Goal: Information Seeking & Learning: Find specific page/section

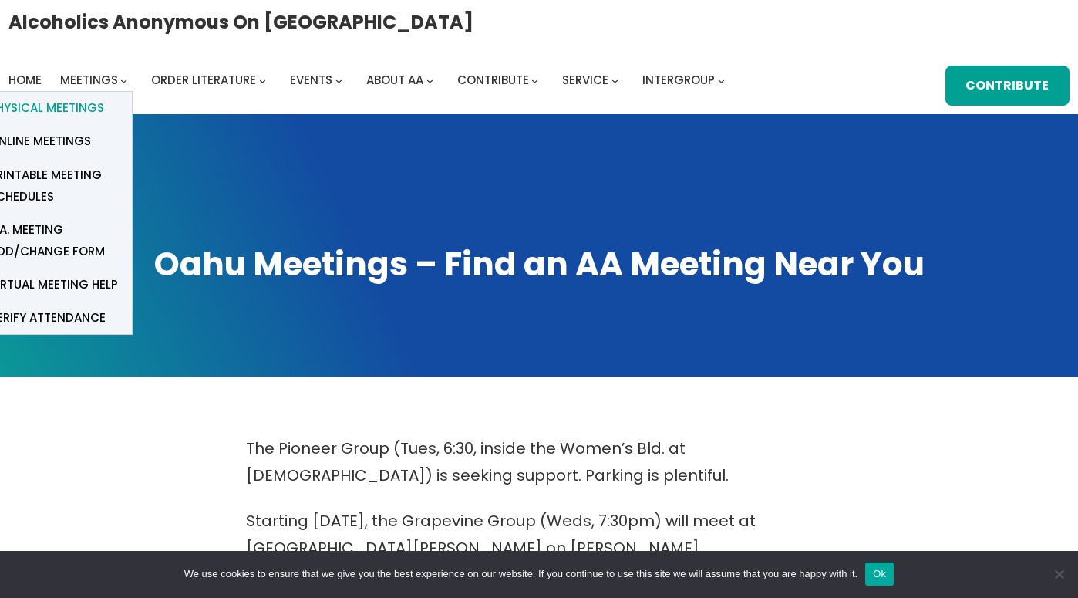
click at [104, 97] on span "Physical Meetings" at bounding box center [46, 108] width 115 height 22
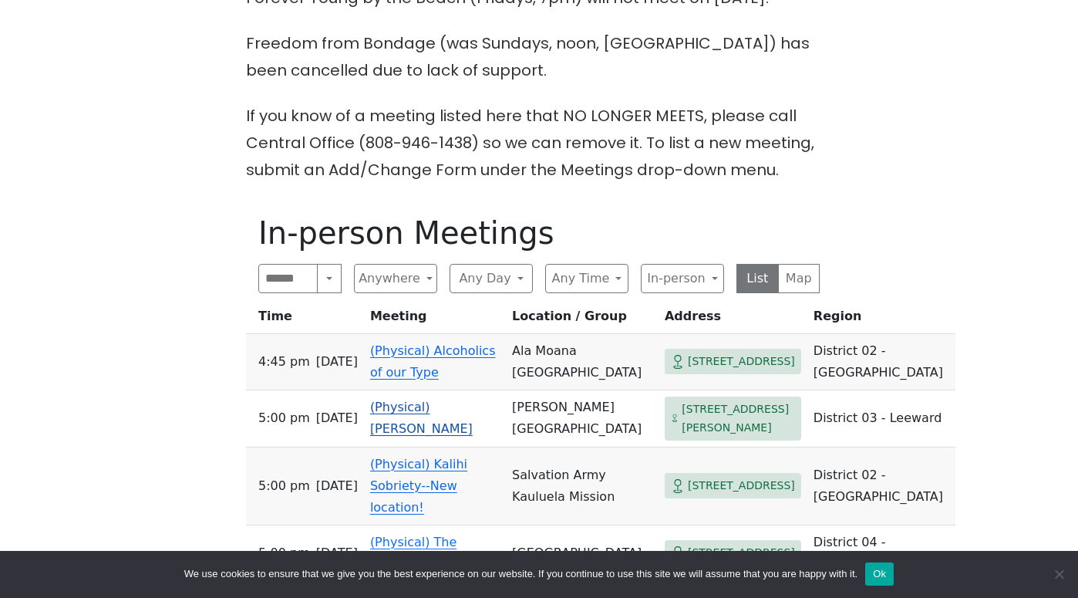
scroll to position [624, 0]
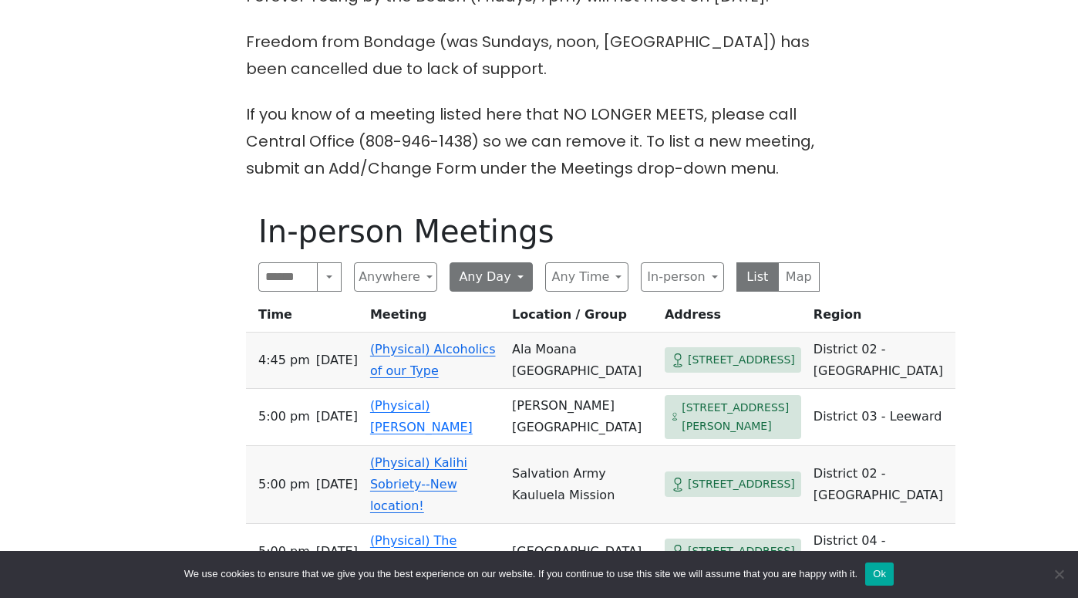
click at [520, 262] on button "Any Day" at bounding box center [491, 276] width 83 height 29
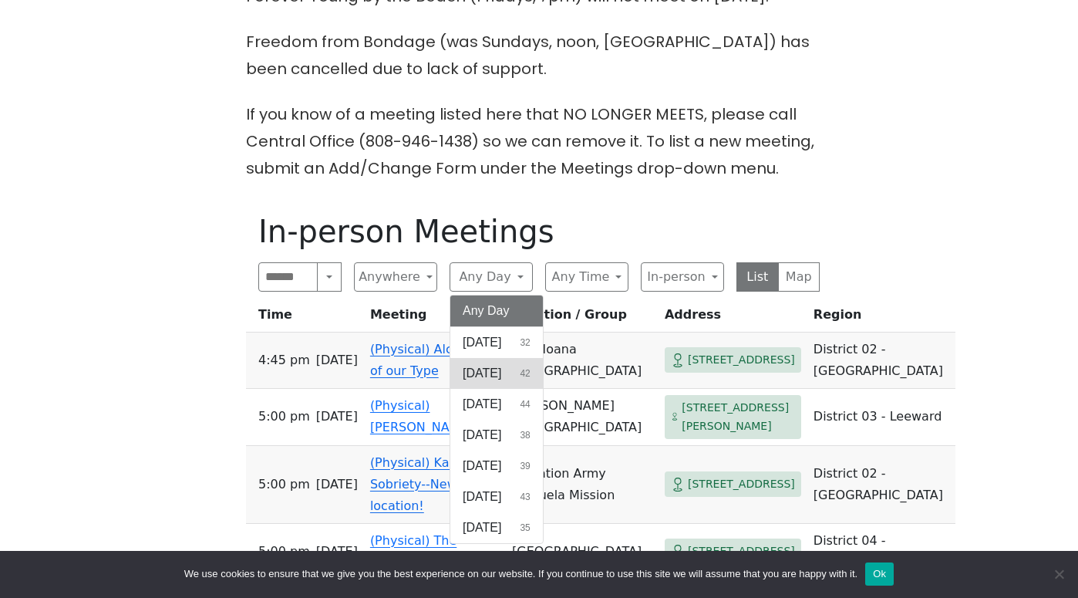
click at [480, 364] on span "[DATE]" at bounding box center [482, 373] width 39 height 19
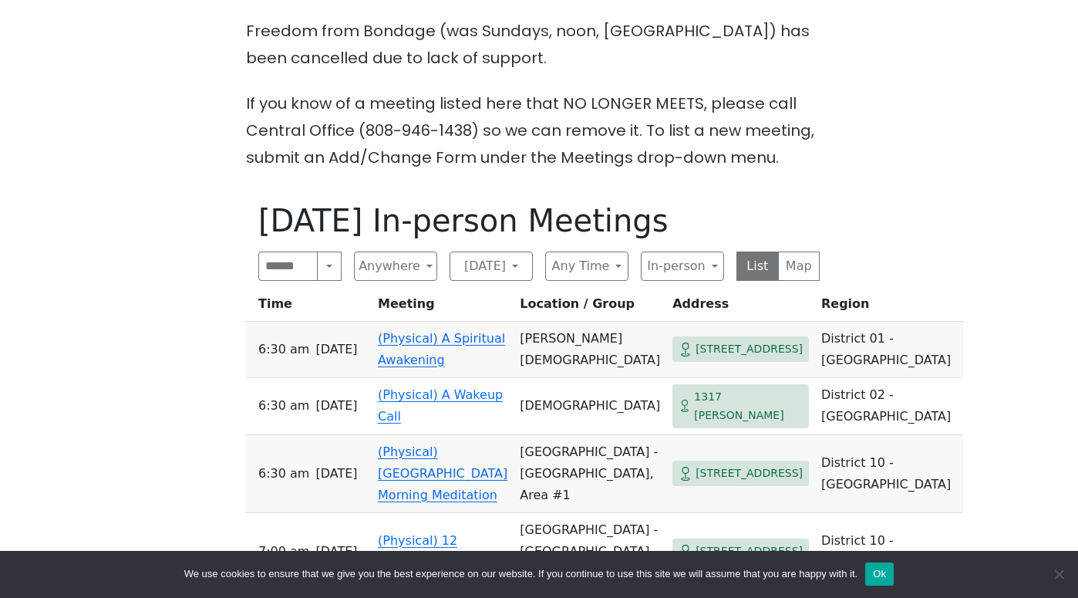
scroll to position [636, 0]
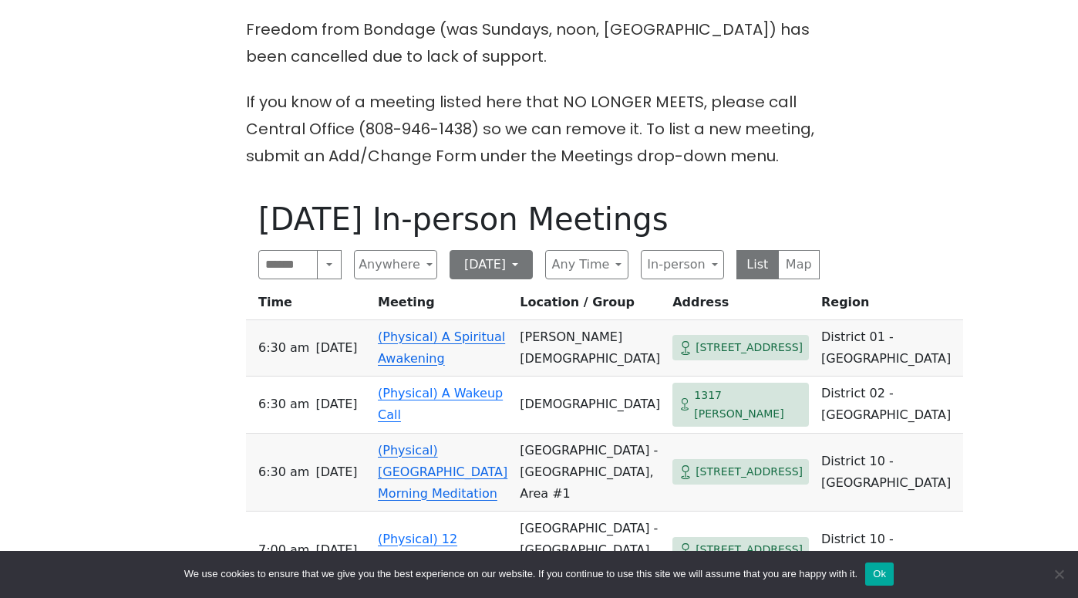
click at [519, 250] on button "[DATE]" at bounding box center [491, 264] width 83 height 29
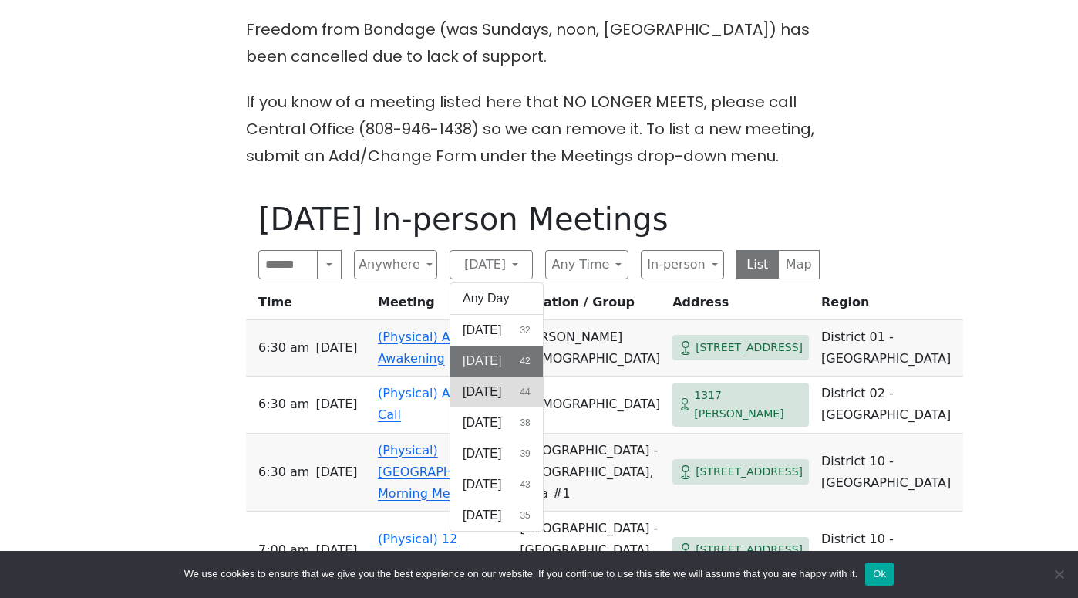
click at [497, 382] on span "[DATE]" at bounding box center [482, 391] width 39 height 19
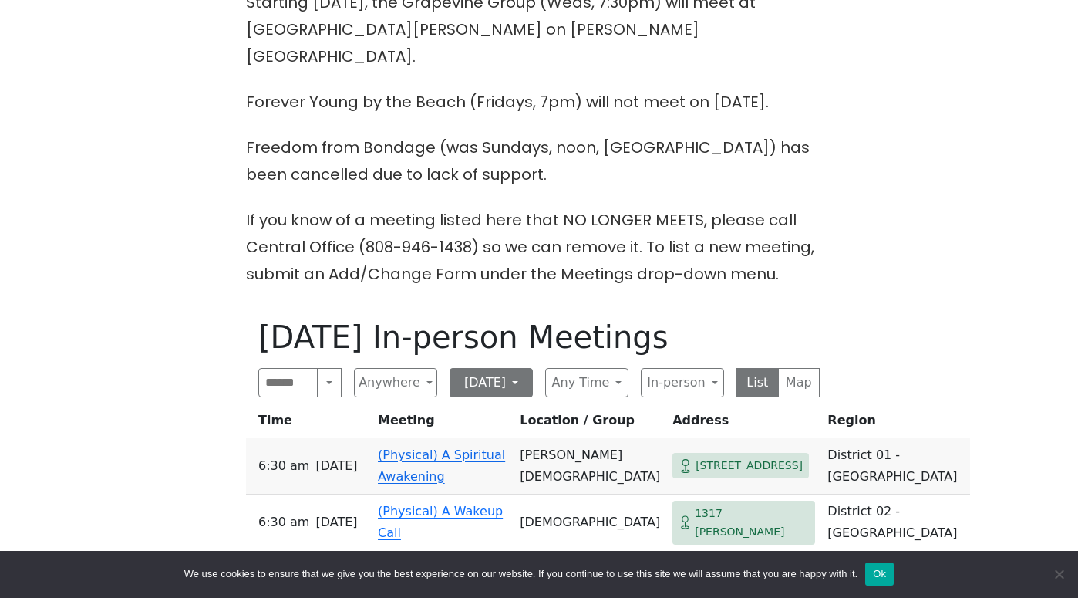
scroll to position [530, 0]
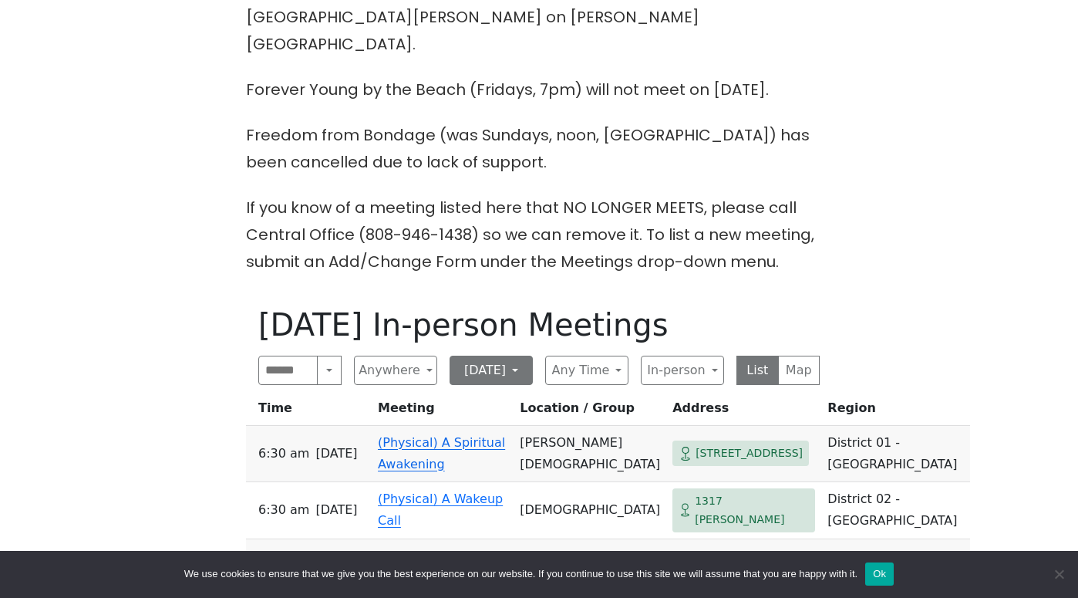
click at [510, 355] on button "[DATE]" at bounding box center [491, 369] width 83 height 29
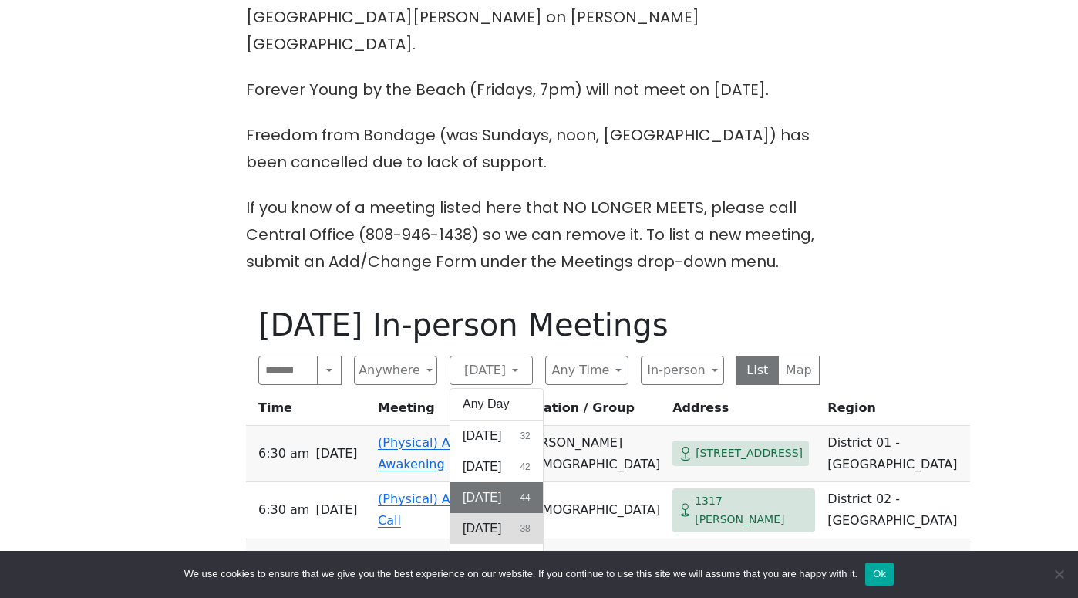
click at [501, 519] on span "[DATE]" at bounding box center [482, 528] width 39 height 19
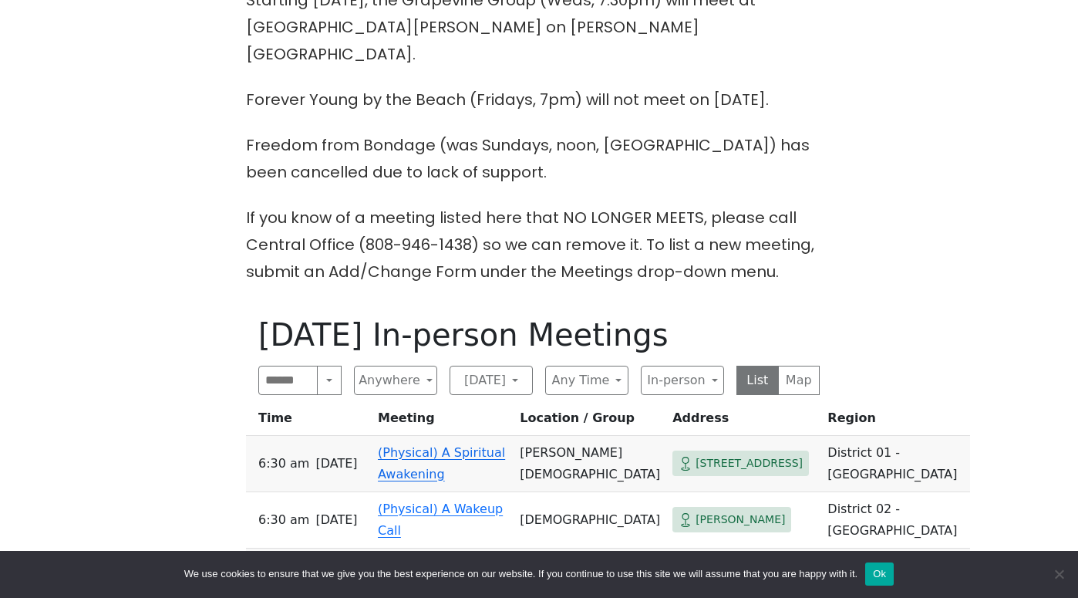
scroll to position [540, 0]
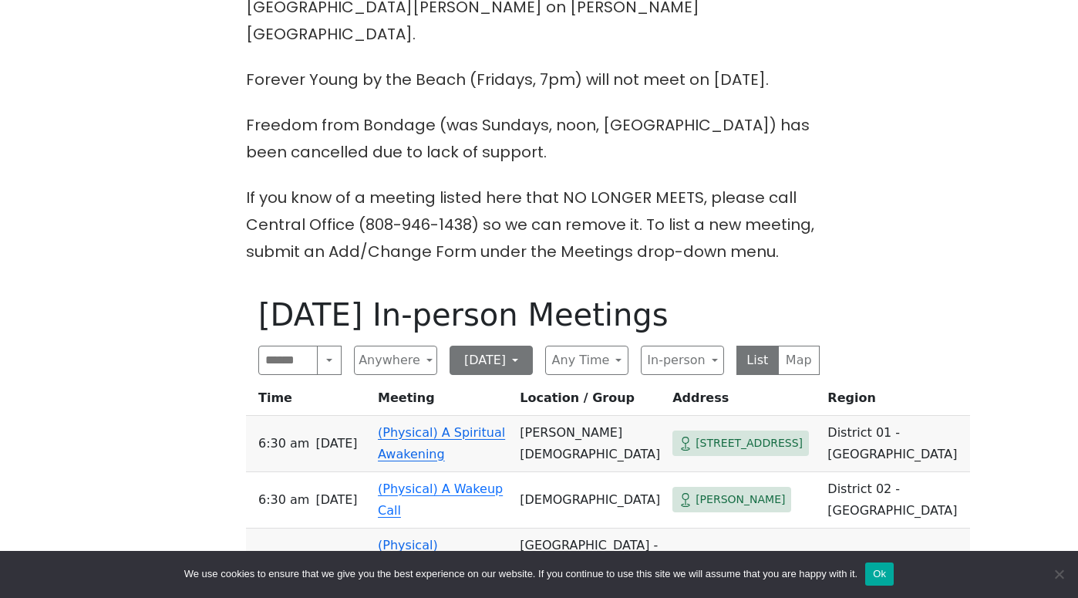
click at [519, 345] on button "[DATE]" at bounding box center [491, 359] width 83 height 29
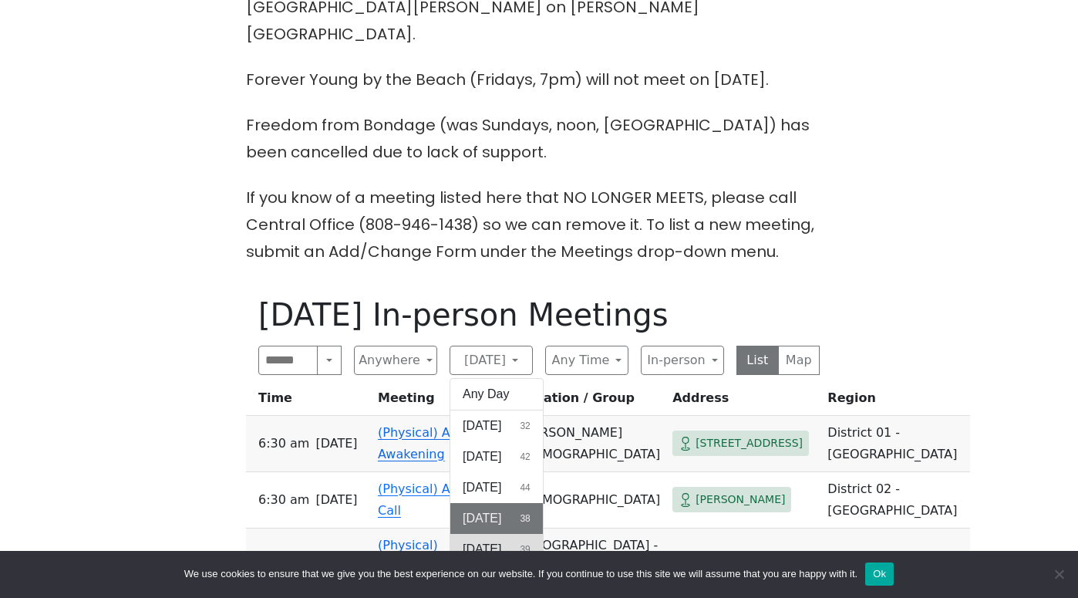
click at [517, 534] on button "Thursday 39" at bounding box center [496, 549] width 93 height 31
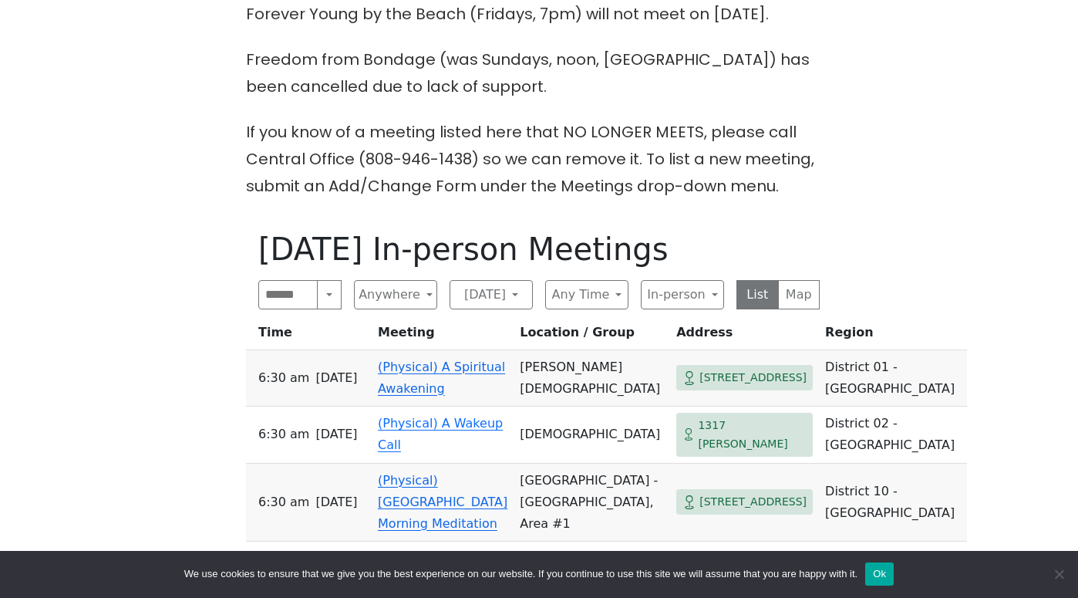
scroll to position [607, 0]
click at [519, 279] on button "[DATE]" at bounding box center [491, 293] width 83 height 29
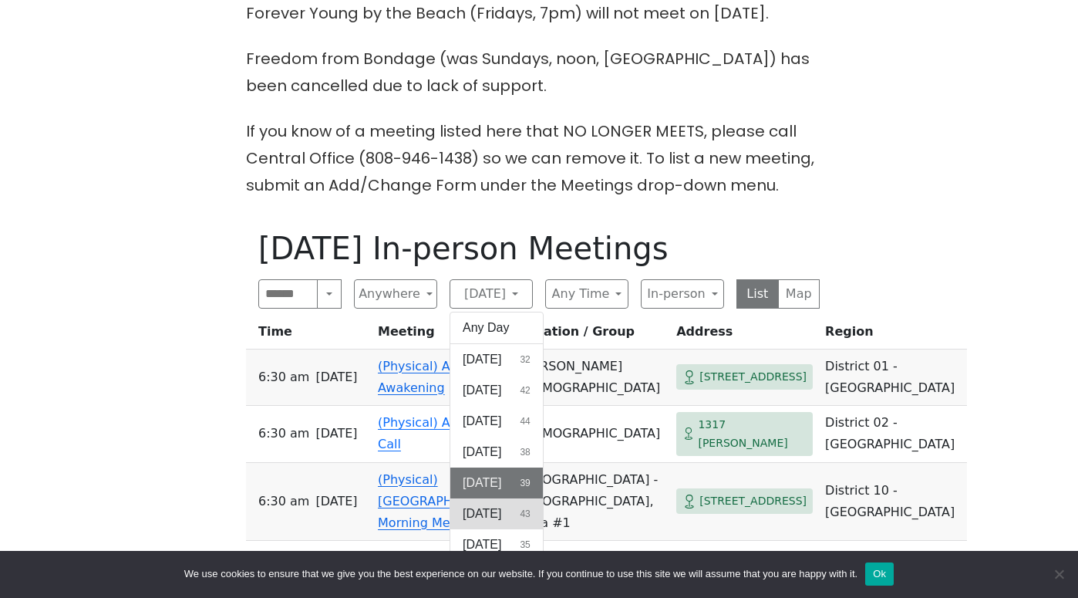
click at [503, 498] on button "Friday 43" at bounding box center [496, 513] width 93 height 31
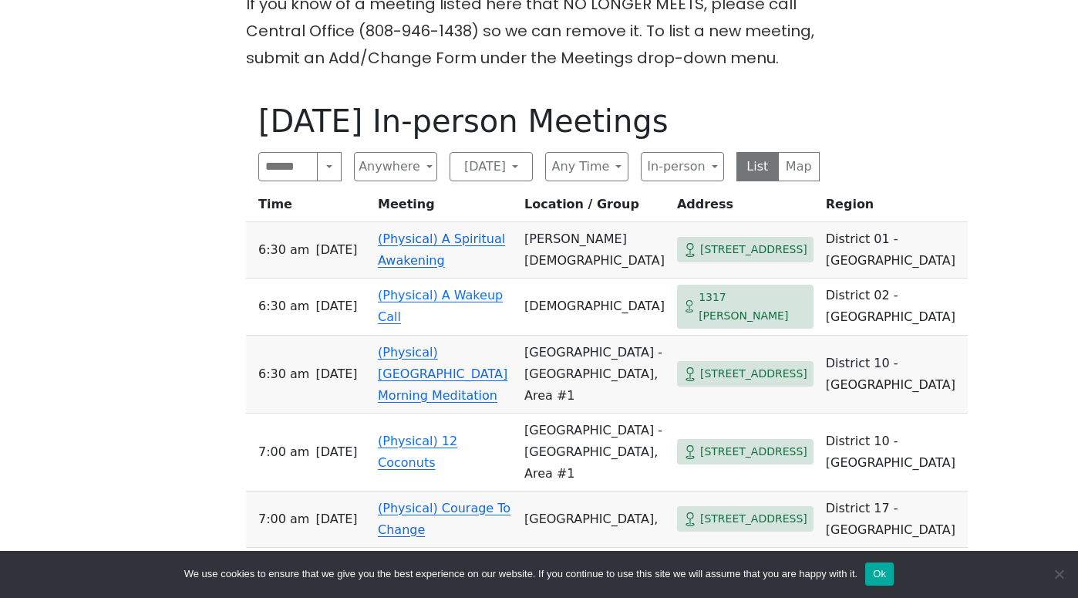
scroll to position [736, 0]
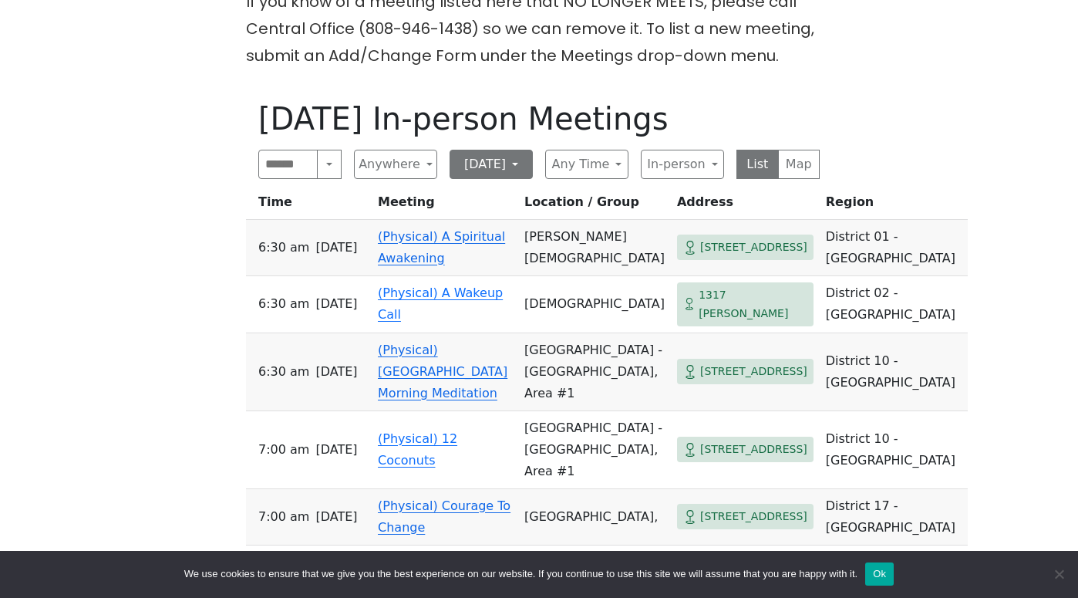
click at [514, 150] on button "[DATE]" at bounding box center [491, 164] width 83 height 29
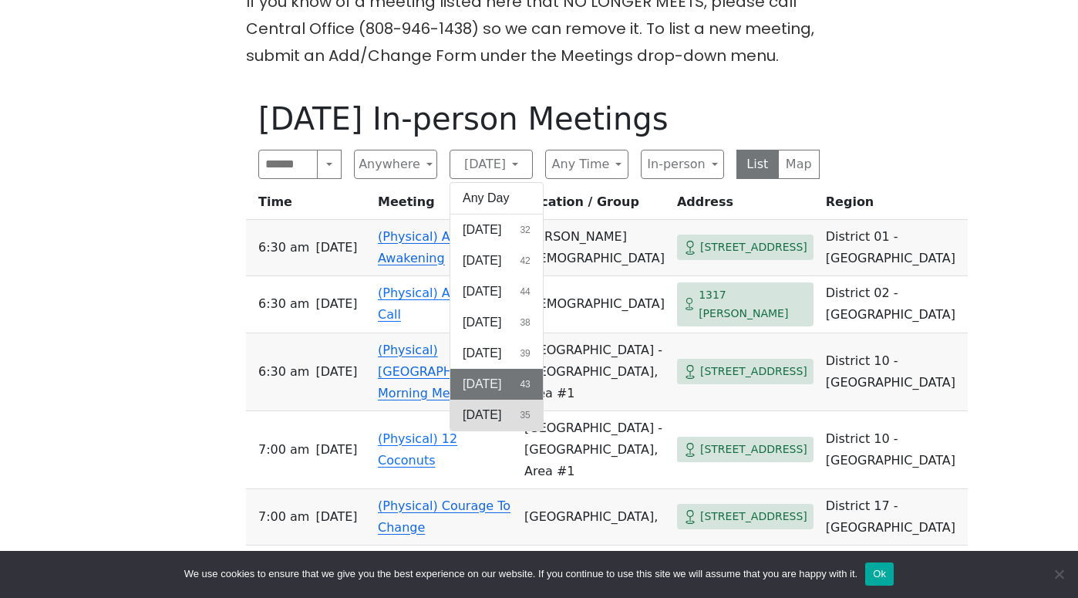
click at [494, 406] on span "[DATE]" at bounding box center [482, 415] width 39 height 19
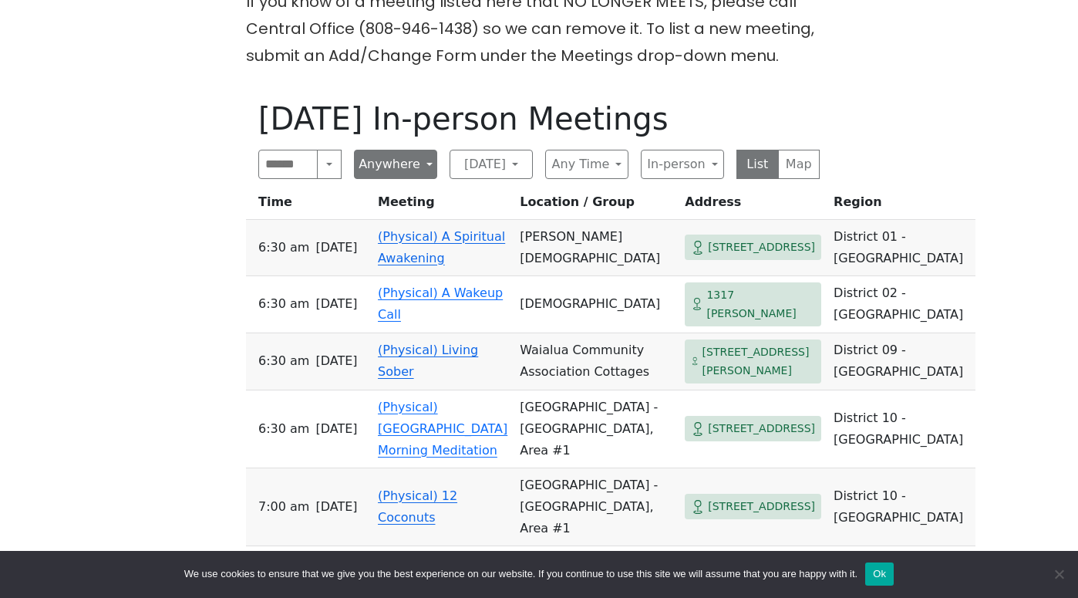
click at [421, 150] on button "Anywhere" at bounding box center [395, 164] width 83 height 29
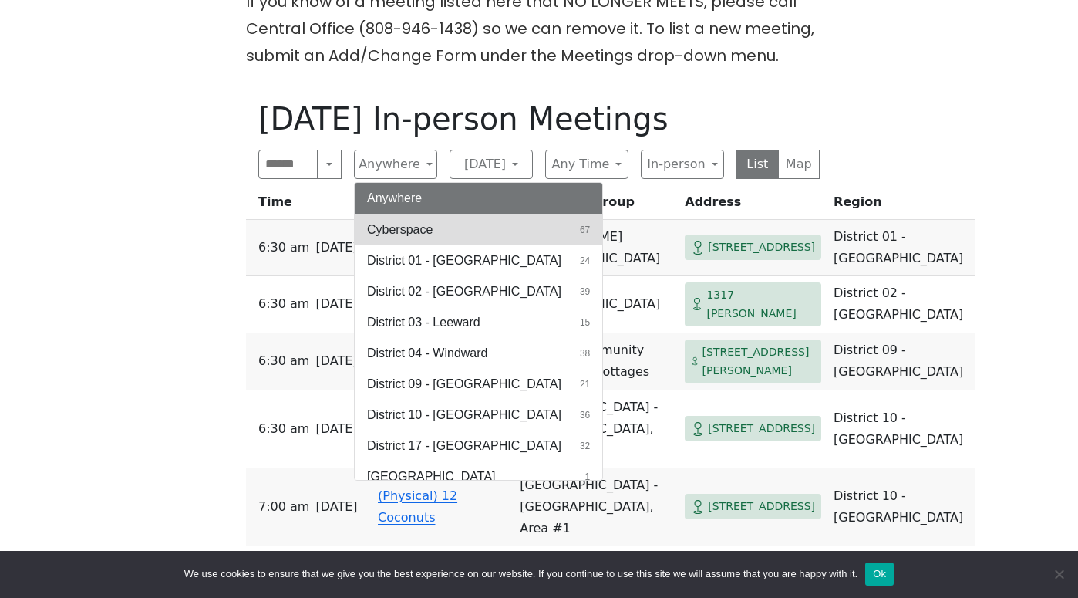
click at [401, 221] on span "Cyberspace" at bounding box center [400, 230] width 66 height 19
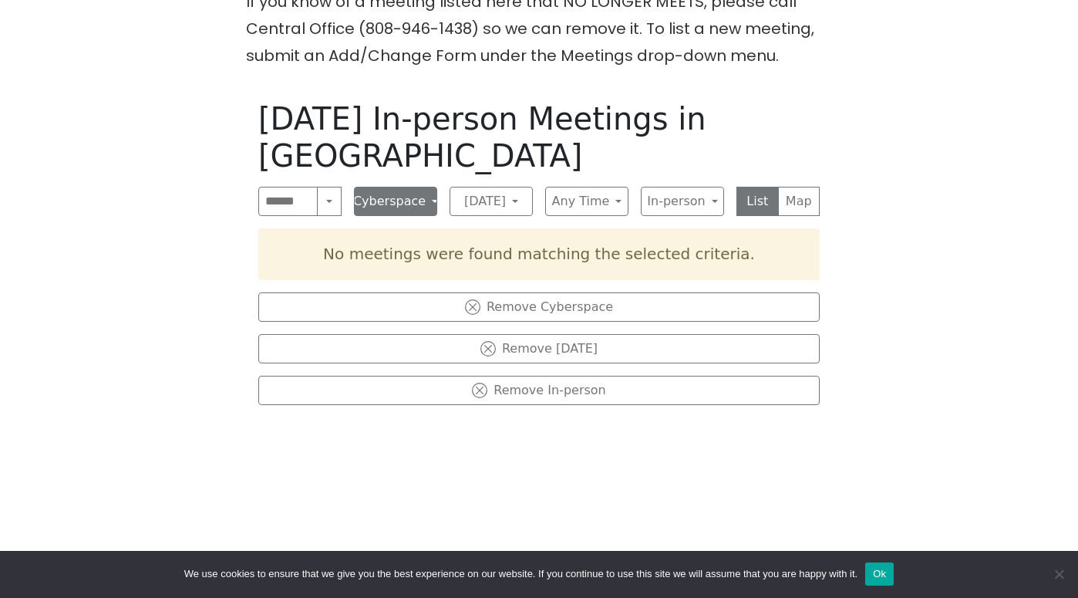
click at [416, 187] on button "Cyberspace" at bounding box center [395, 201] width 83 height 29
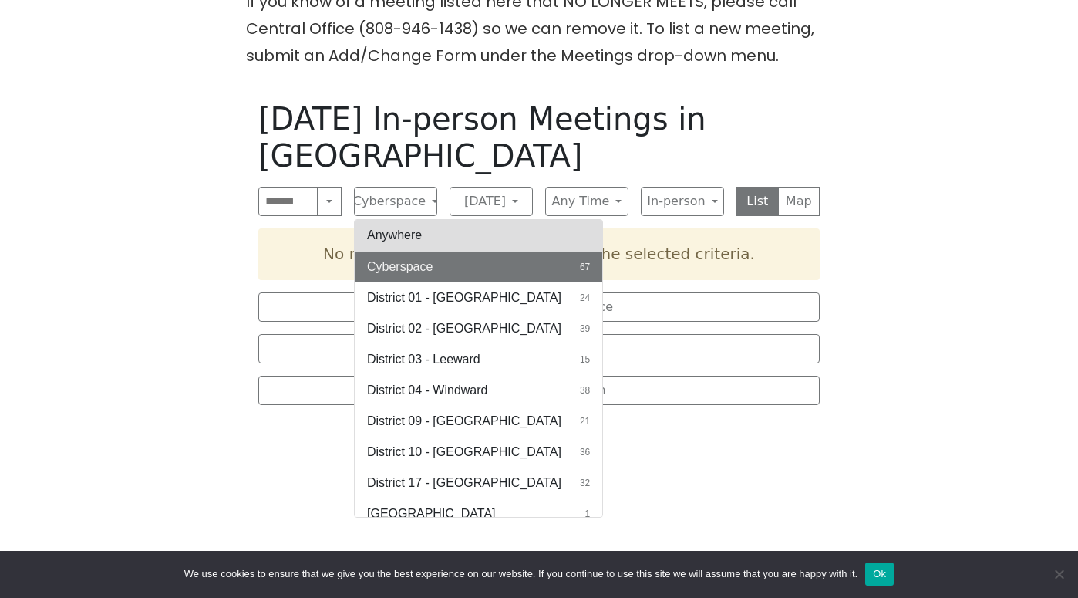
click at [405, 220] on button "Anywhere" at bounding box center [479, 235] width 248 height 31
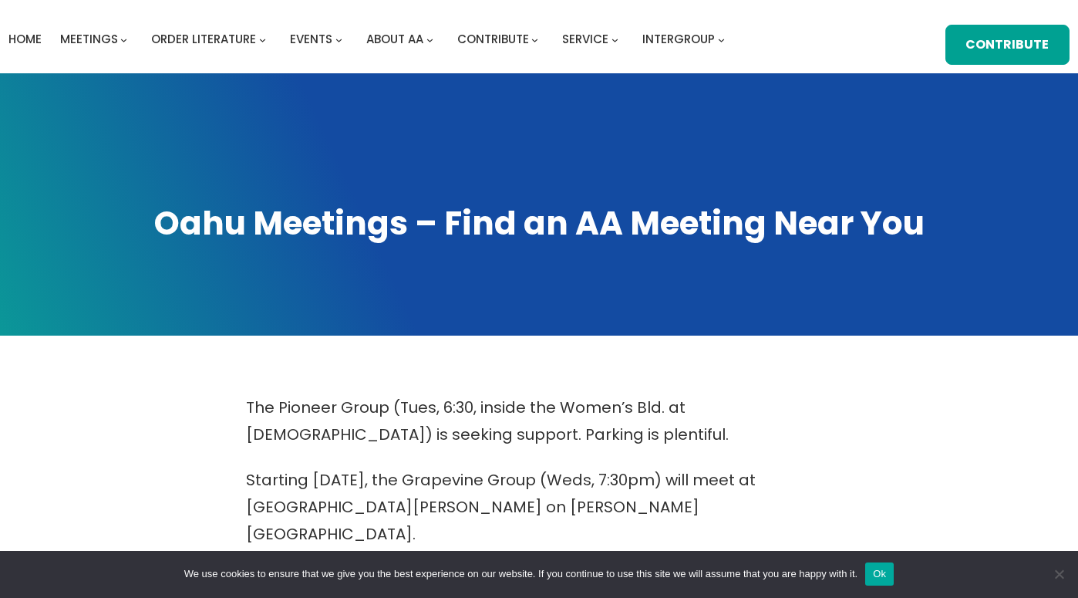
scroll to position [32, 0]
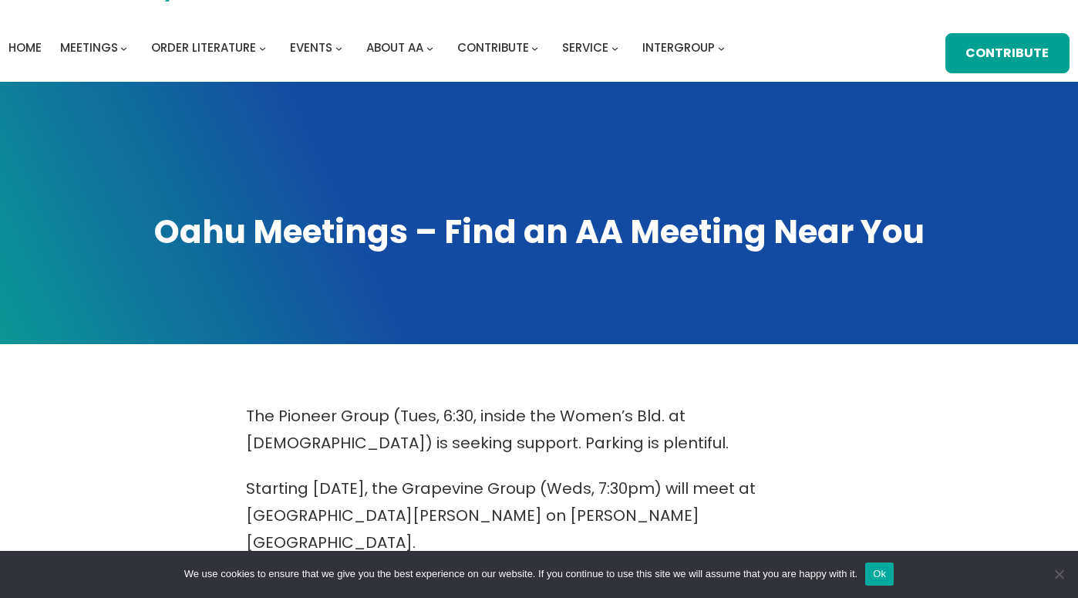
scroll to position [736, 0]
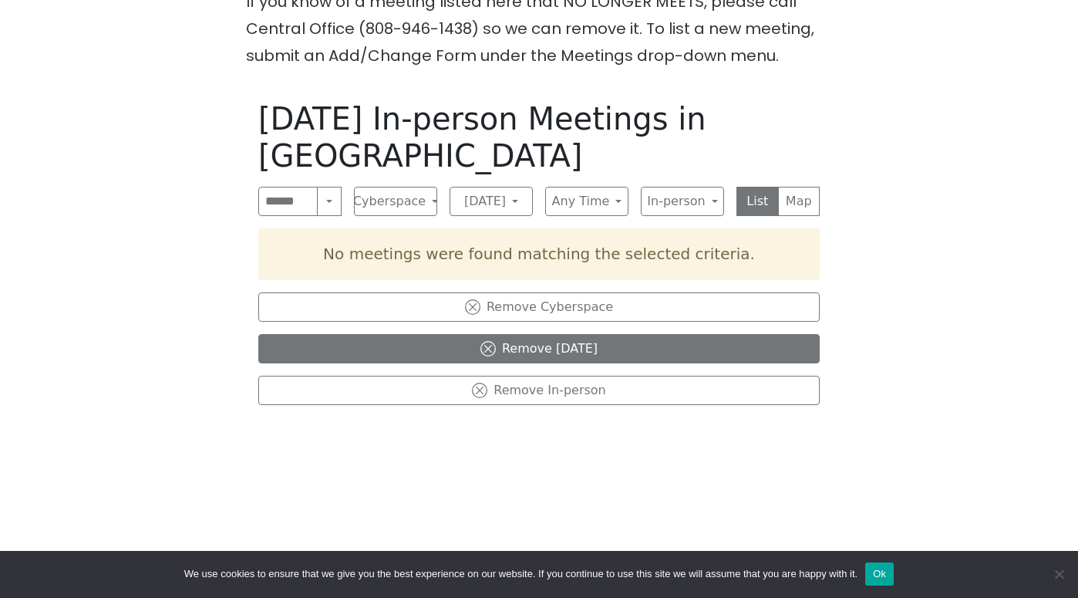
click at [490, 345] on icon at bounding box center [488, 349] width 8 height 8
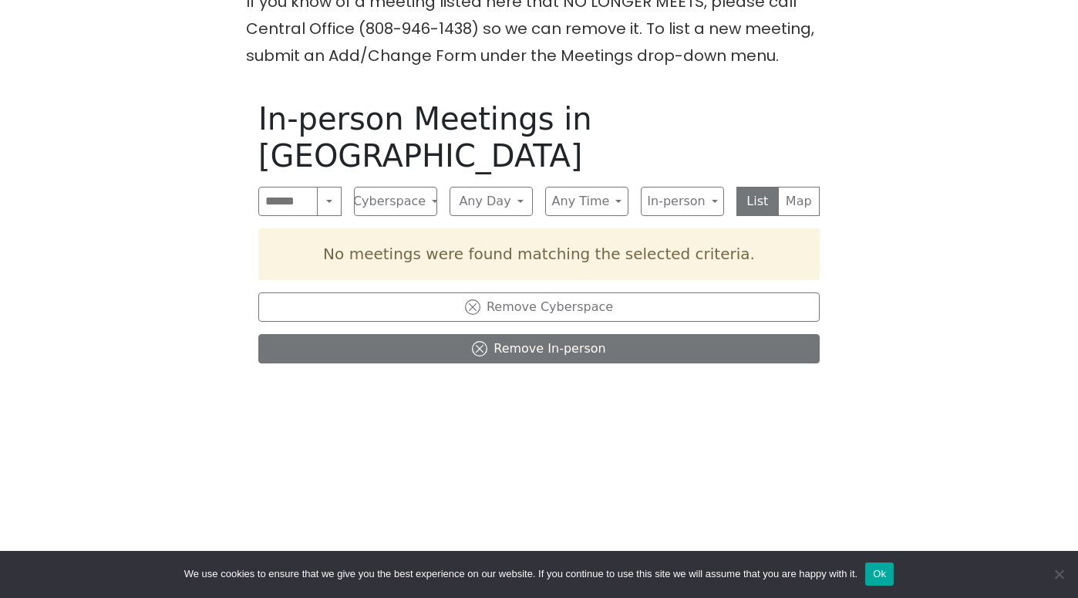
click at [487, 341] on icon at bounding box center [479, 348] width 15 height 15
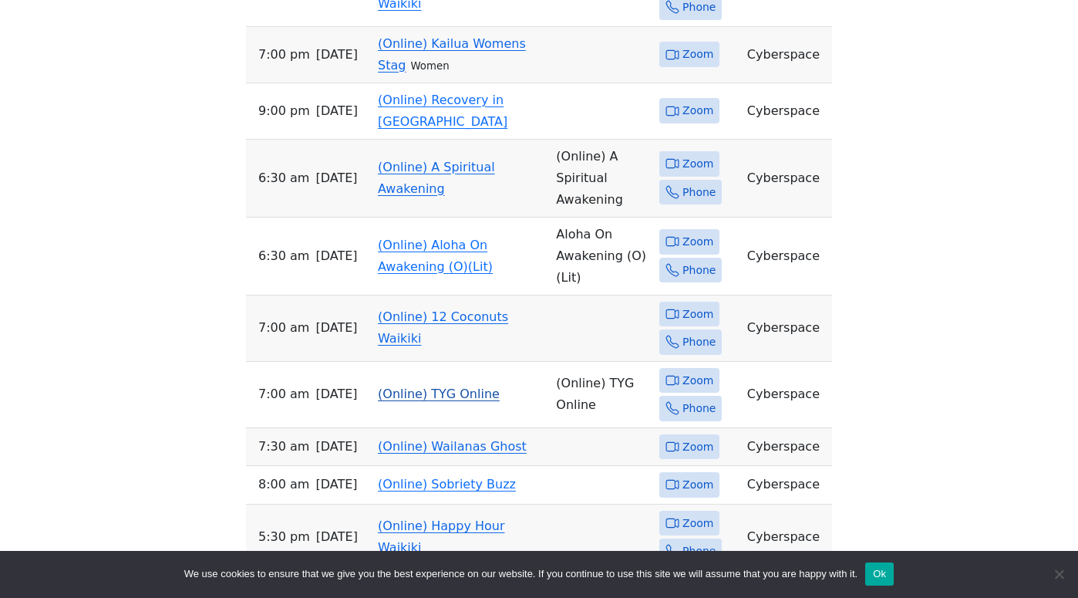
scroll to position [3152, 0]
